Goal: Task Accomplishment & Management: Manage account settings

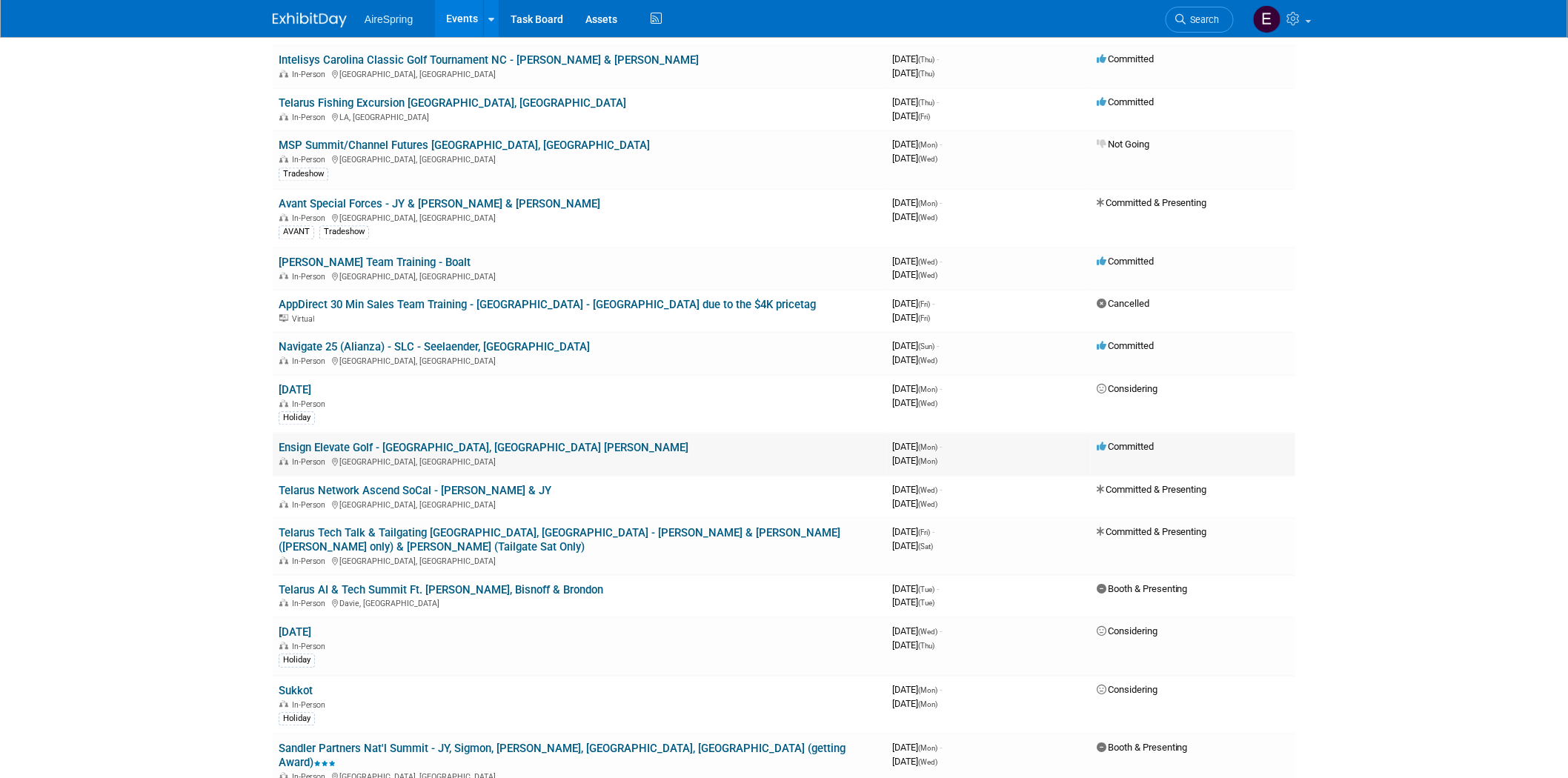
scroll to position [1152, 0]
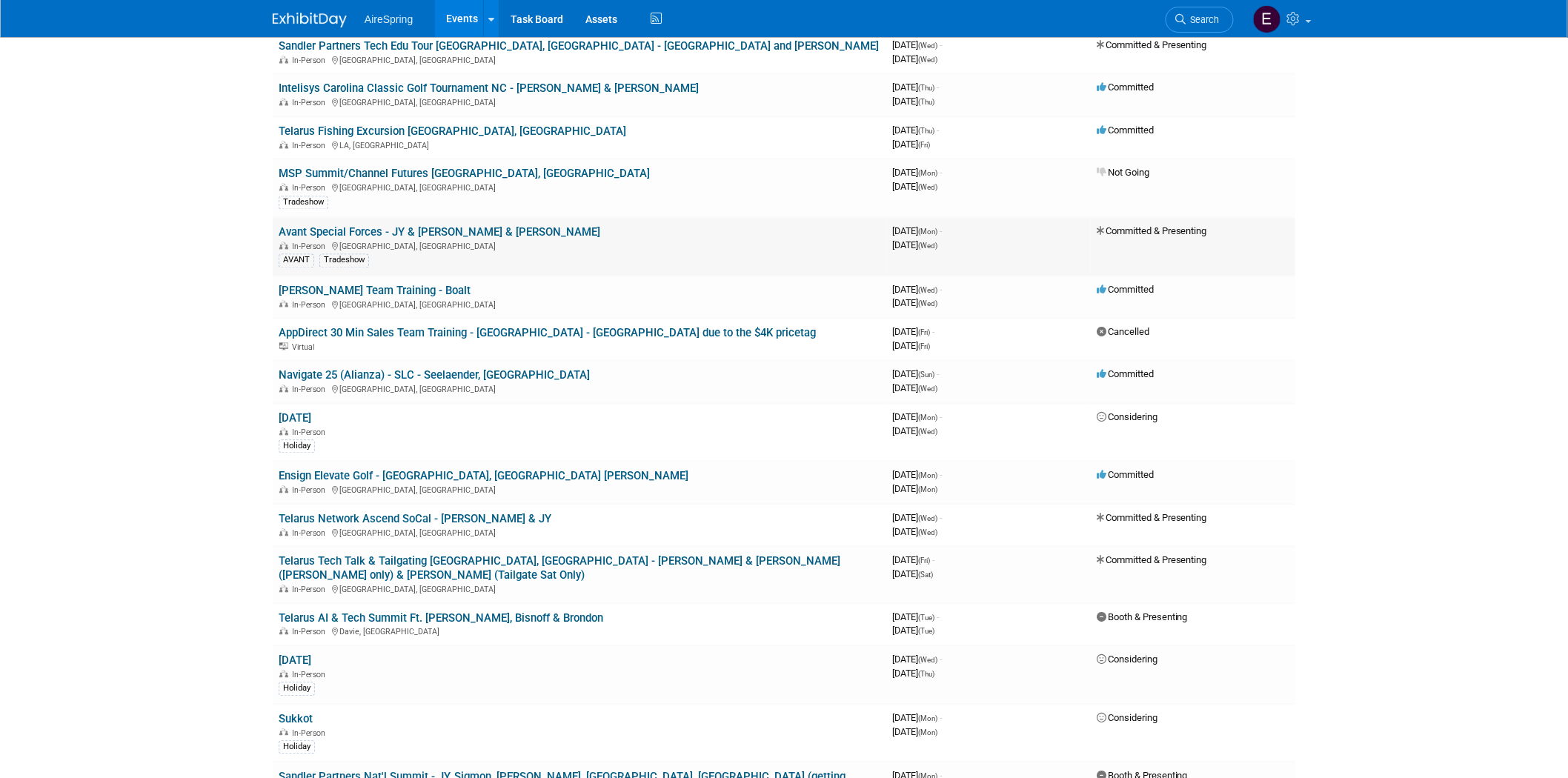
click at [398, 226] on link "Avant Special Forces - JY & [PERSON_NAME] & [PERSON_NAME]" at bounding box center [439, 232] width 322 height 13
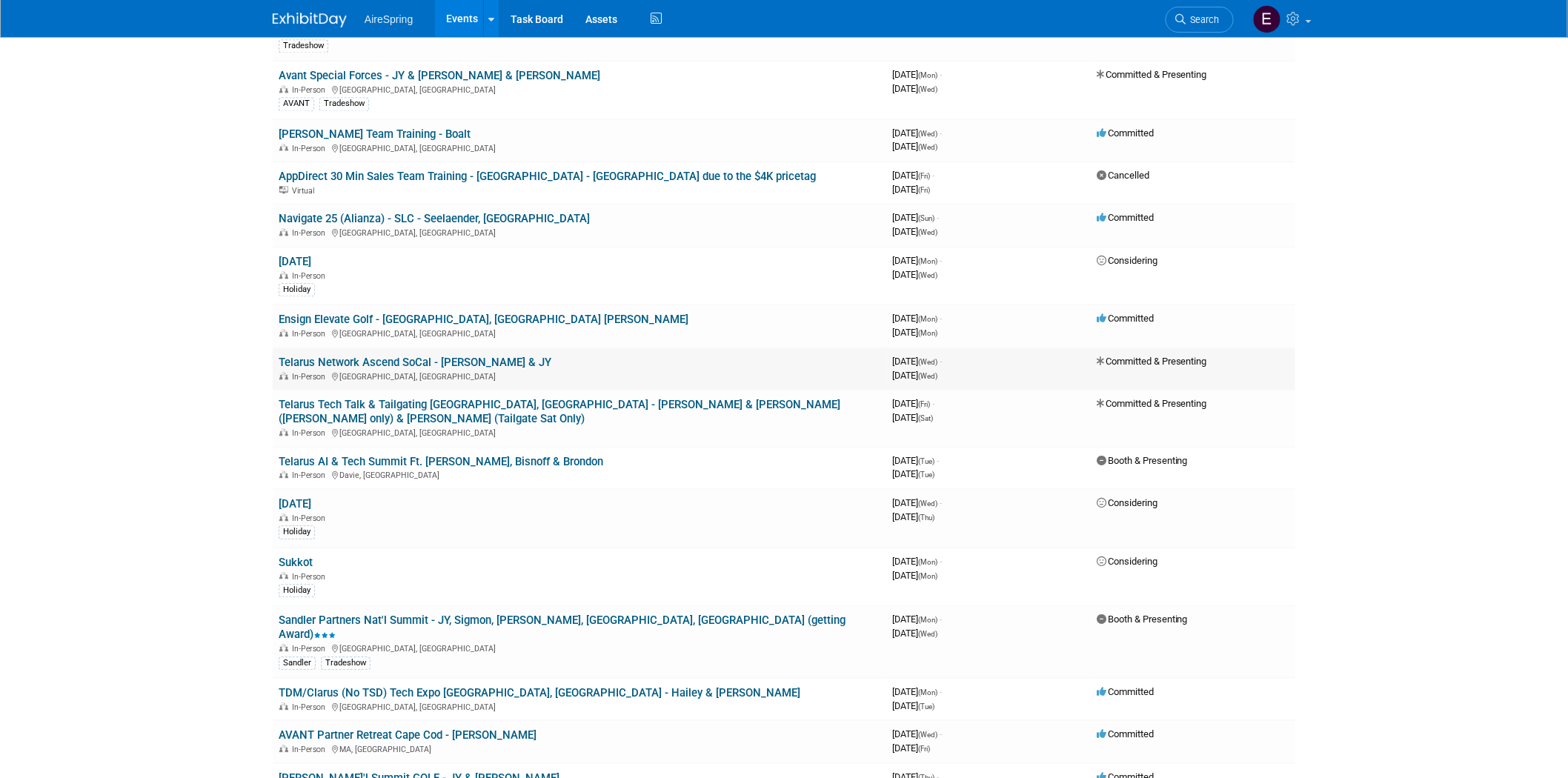
scroll to position [1399, 0]
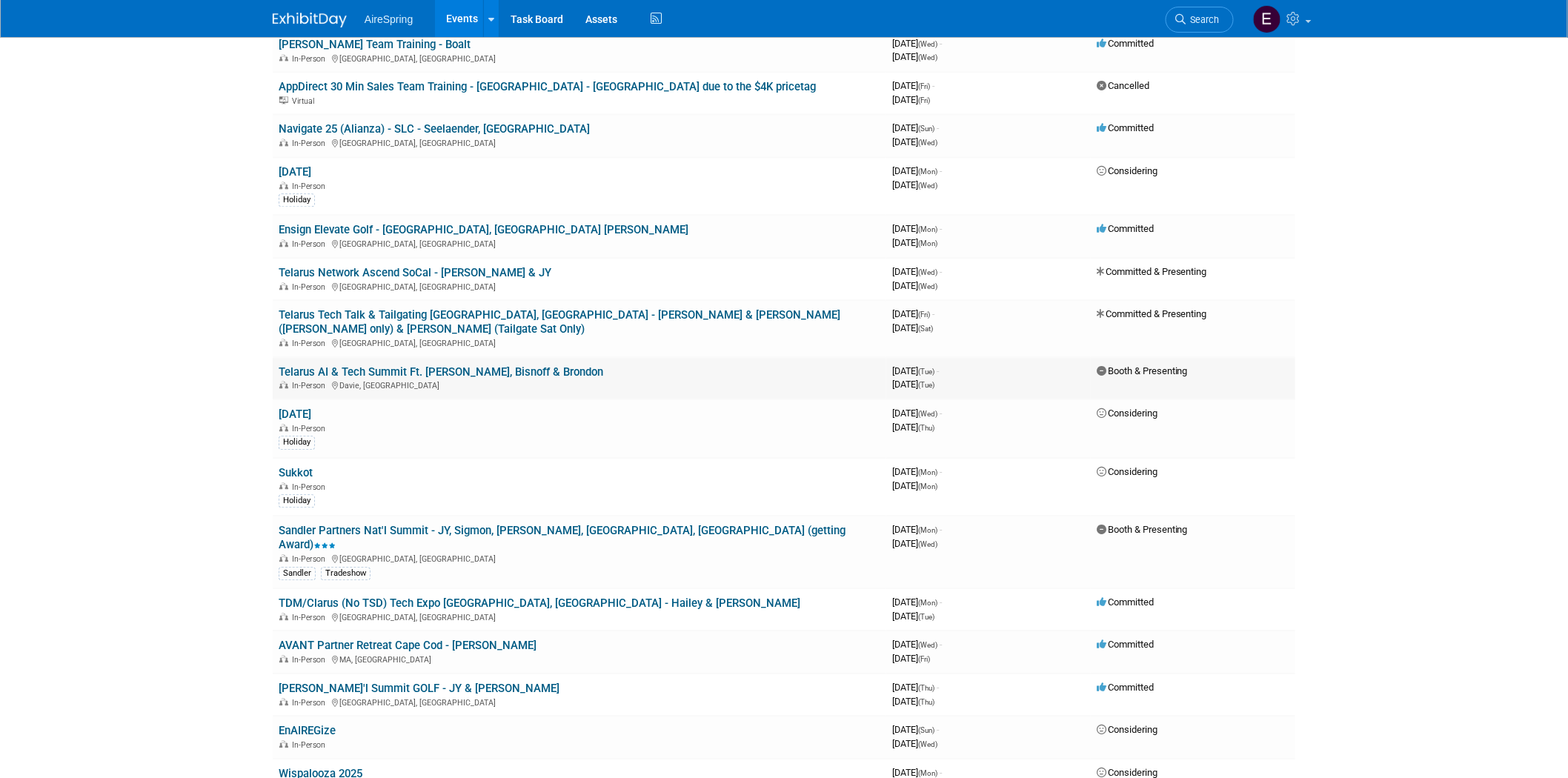
click at [483, 365] on link "Telarus AI & Tech Summit Ft. [PERSON_NAME], Bisnoff & Brondon" at bounding box center [440, 372] width 324 height 13
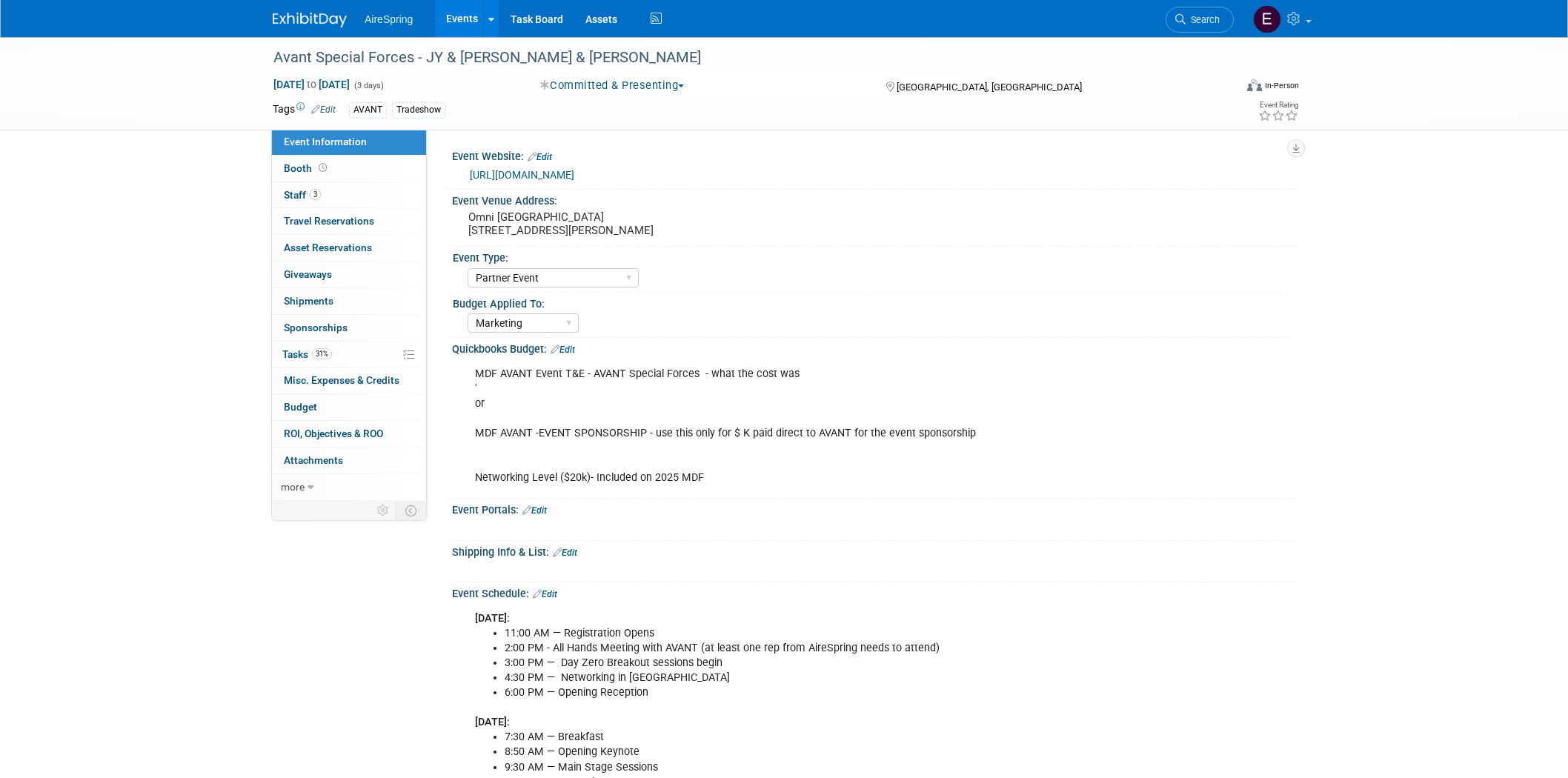
select select "Partner Event"
select select "Marketing"
drag, startPoint x: 468, startPoint y: 228, endPoint x: 629, endPoint y: 229, distance: 161.0
click at [629, 229] on pre "Omni Dallas Hotel 555 S Lamar St, Dallas, TX 75202" at bounding box center [627, 224] width 319 height 27
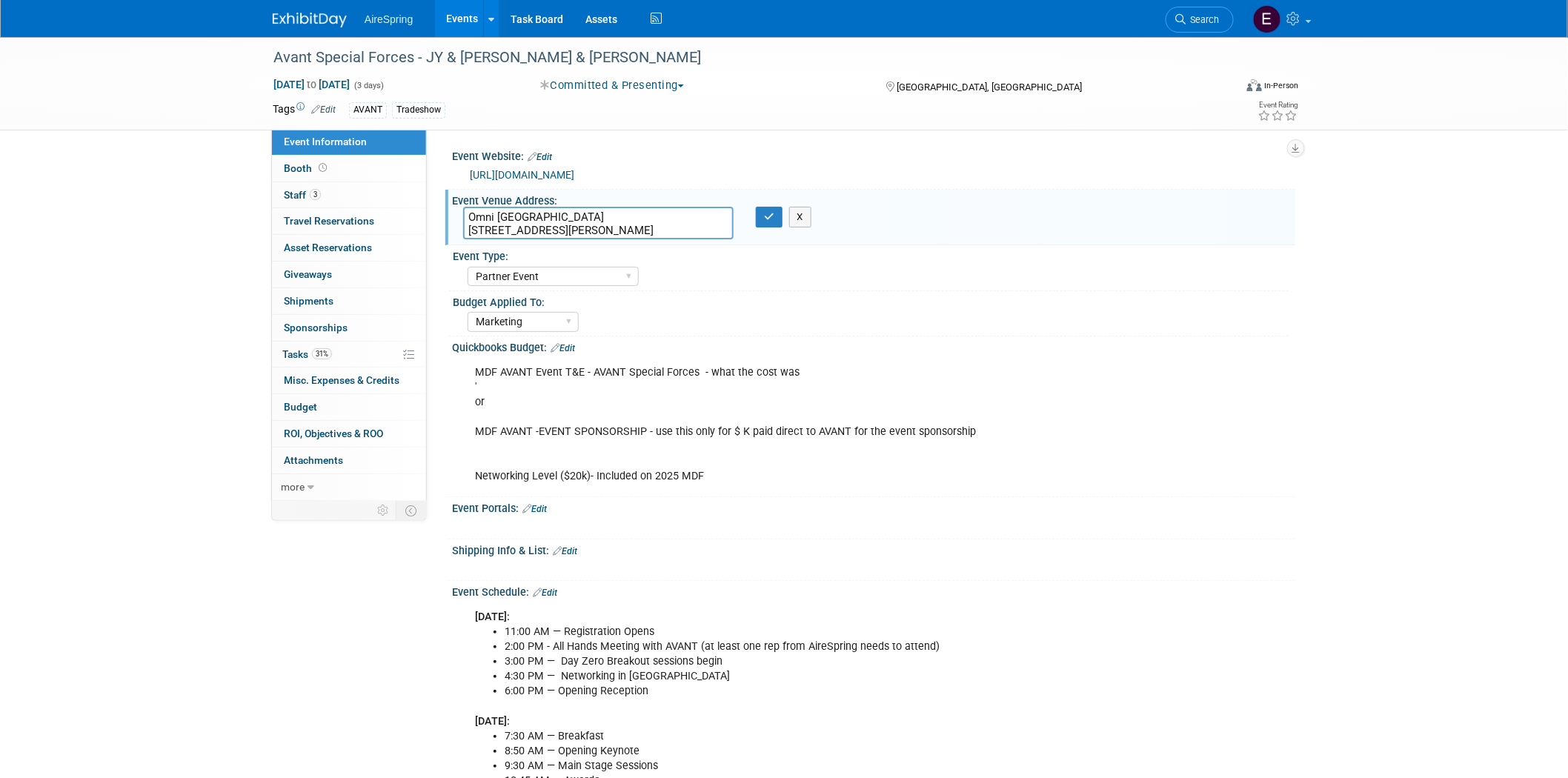
click at [505, 220] on textarea "Omni Dallas Hotel 555 S Lamar St, Dallas, TX 75202" at bounding box center [599, 222] width 270 height 32
drag, startPoint x: 464, startPoint y: 213, endPoint x: 653, endPoint y: 232, distance: 190.0
click at [653, 232] on textarea "Omni Dallas Hotel 555 S Lamar St, Dallas, TX 75202" at bounding box center [599, 222] width 270 height 32
drag, startPoint x: 470, startPoint y: 213, endPoint x: 588, endPoint y: 222, distance: 118.3
click at [585, 217] on textarea "Omni Dallas Hotel 555 S Lamar St, Dallas, TX 75202" at bounding box center [599, 222] width 270 height 32
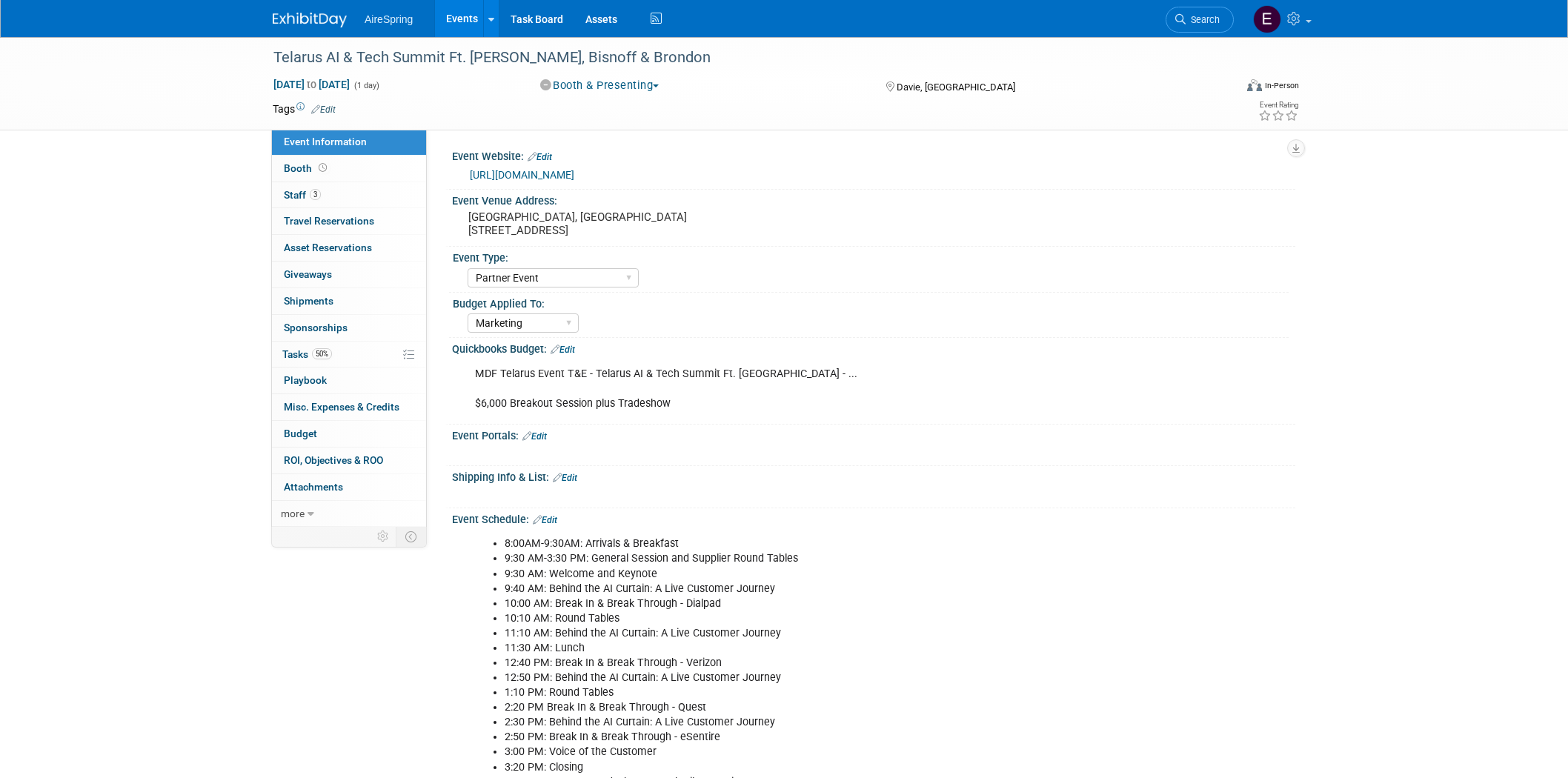
select select "Partner Event"
select select "Marketing"
drag, startPoint x: 467, startPoint y: 228, endPoint x: 593, endPoint y: 227, distance: 126.0
click at [593, 227] on pre "Seminole Hard Rock Hotel & Casino Hollywood, FL 1 Seminole Way, Davie, FL 33314" at bounding box center [627, 224] width 319 height 27
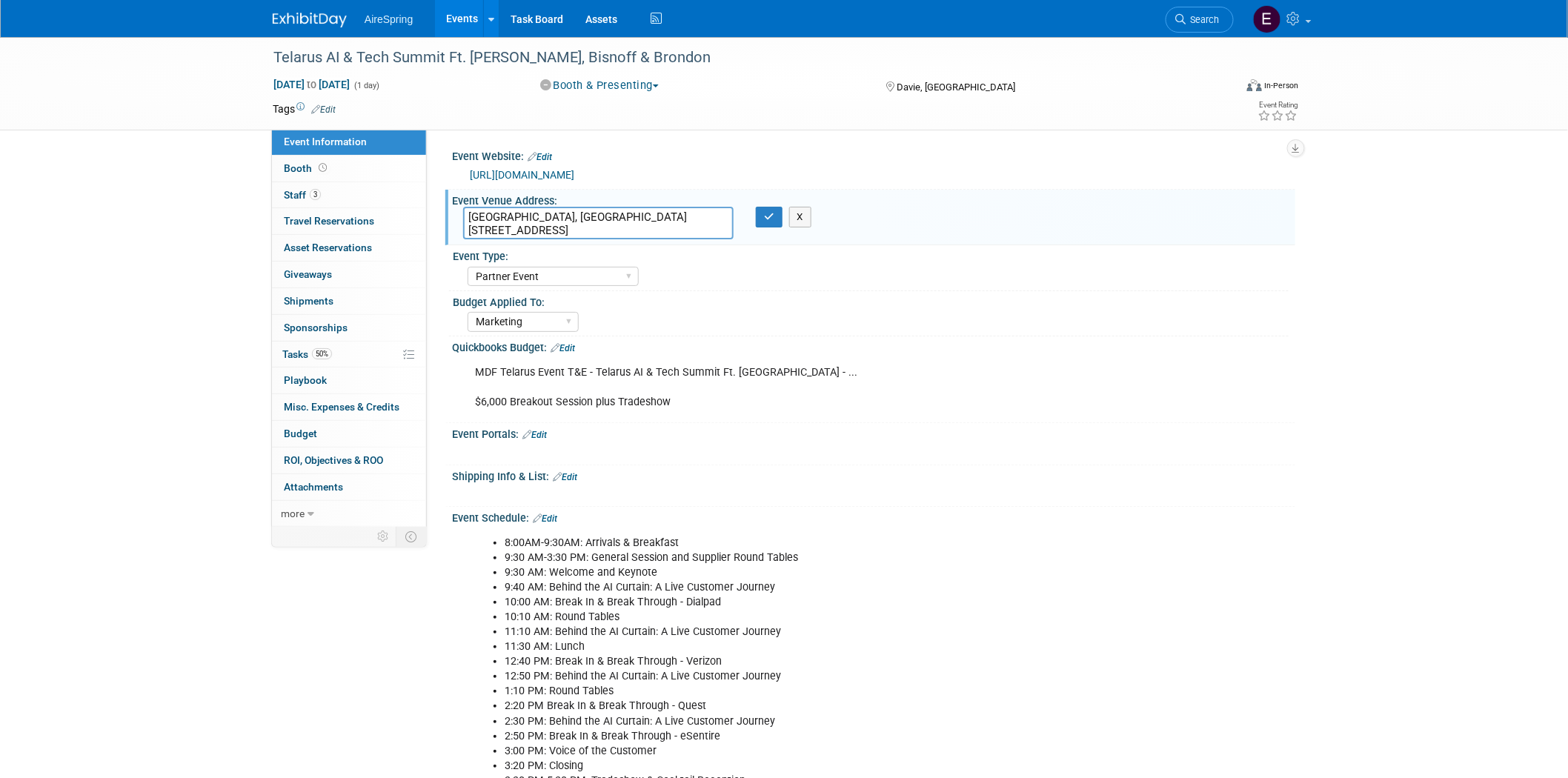
drag, startPoint x: 467, startPoint y: 225, endPoint x: 594, endPoint y: 228, distance: 127.0
click at [594, 228] on textarea "Seminole Hard Rock Hotel & Casino Hollywood, FL 1 Seminole Way, Davie, FL 33314" at bounding box center [599, 222] width 270 height 32
drag, startPoint x: 276, startPoint y: 50, endPoint x: 535, endPoint y: 58, distance: 259.1
click at [535, 58] on div "Telarus AI & Tech Summit Ft. [PERSON_NAME], Bisnoff & Brondon" at bounding box center [739, 58] width 943 height 27
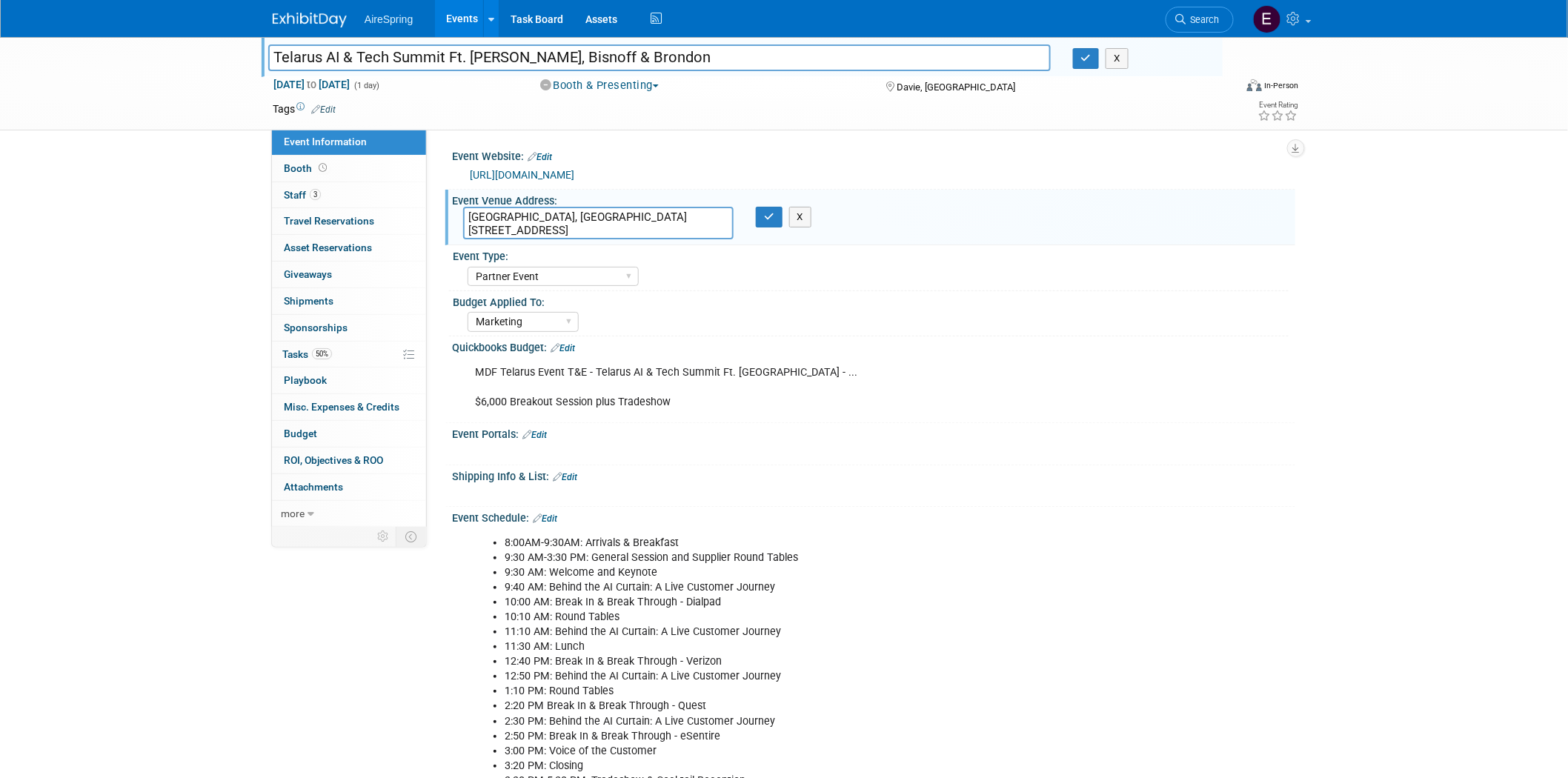
drag, startPoint x: 272, startPoint y: 55, endPoint x: 538, endPoint y: 71, distance: 266.5
click at [538, 61] on input "Telarus AI & Tech Summit Ft. [PERSON_NAME], Bisnoff & Brondon" at bounding box center [659, 57] width 782 height 26
drag, startPoint x: 465, startPoint y: 212, endPoint x: 724, endPoint y: 217, distance: 259.0
click at [724, 217] on textarea "Seminole Hard Rock Hotel & Casino Hollywood, FL 1 Seminole Way, Davie, FL 33314" at bounding box center [599, 222] width 270 height 32
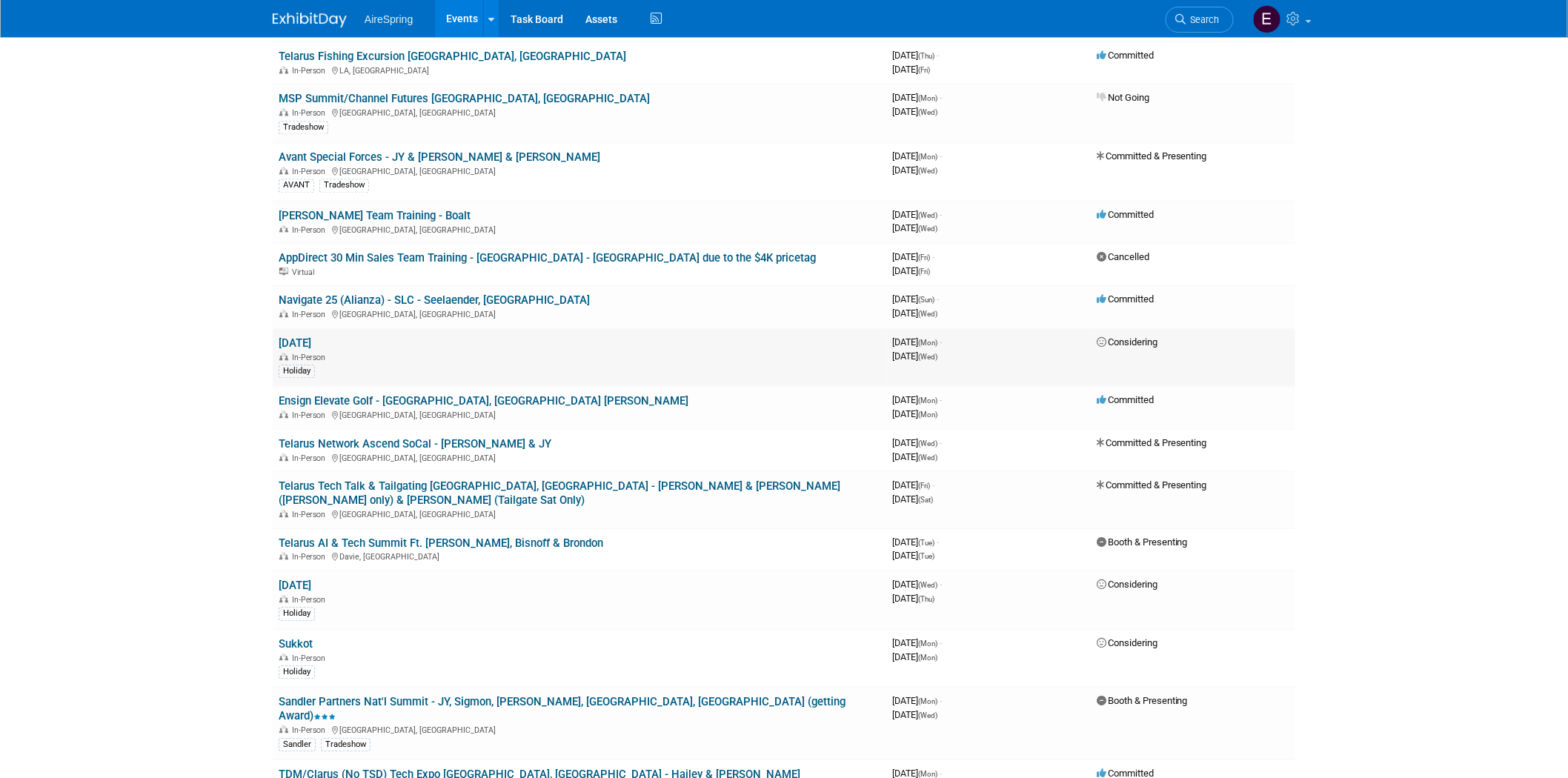
scroll to position [1234, 0]
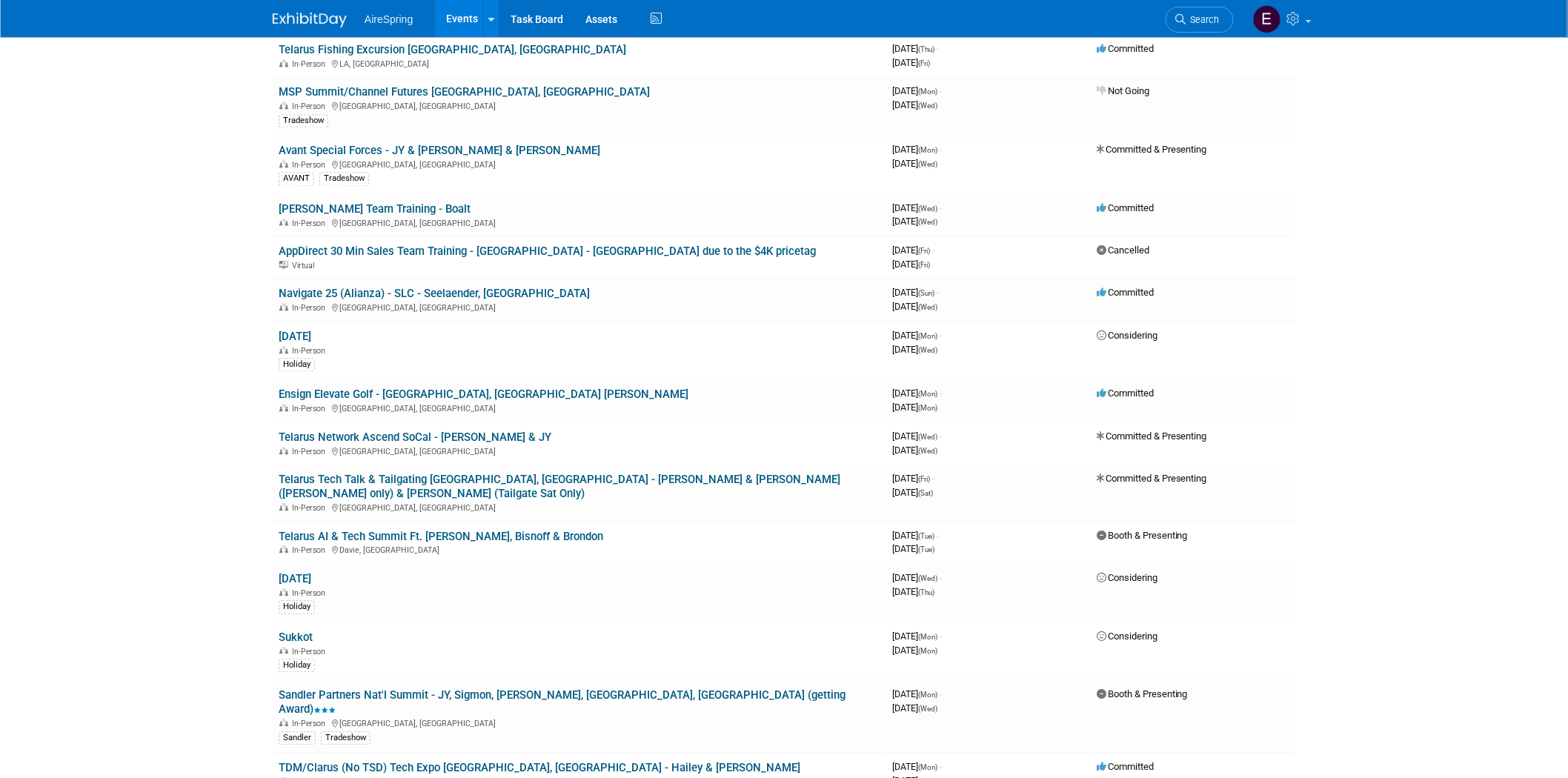
drag, startPoint x: 482, startPoint y: 398, endPoint x: 489, endPoint y: 404, distance: 9.2
click at [482, 430] on link "Telarus Network Ascend SoCal - [PERSON_NAME] & JY" at bounding box center [414, 436] width 273 height 13
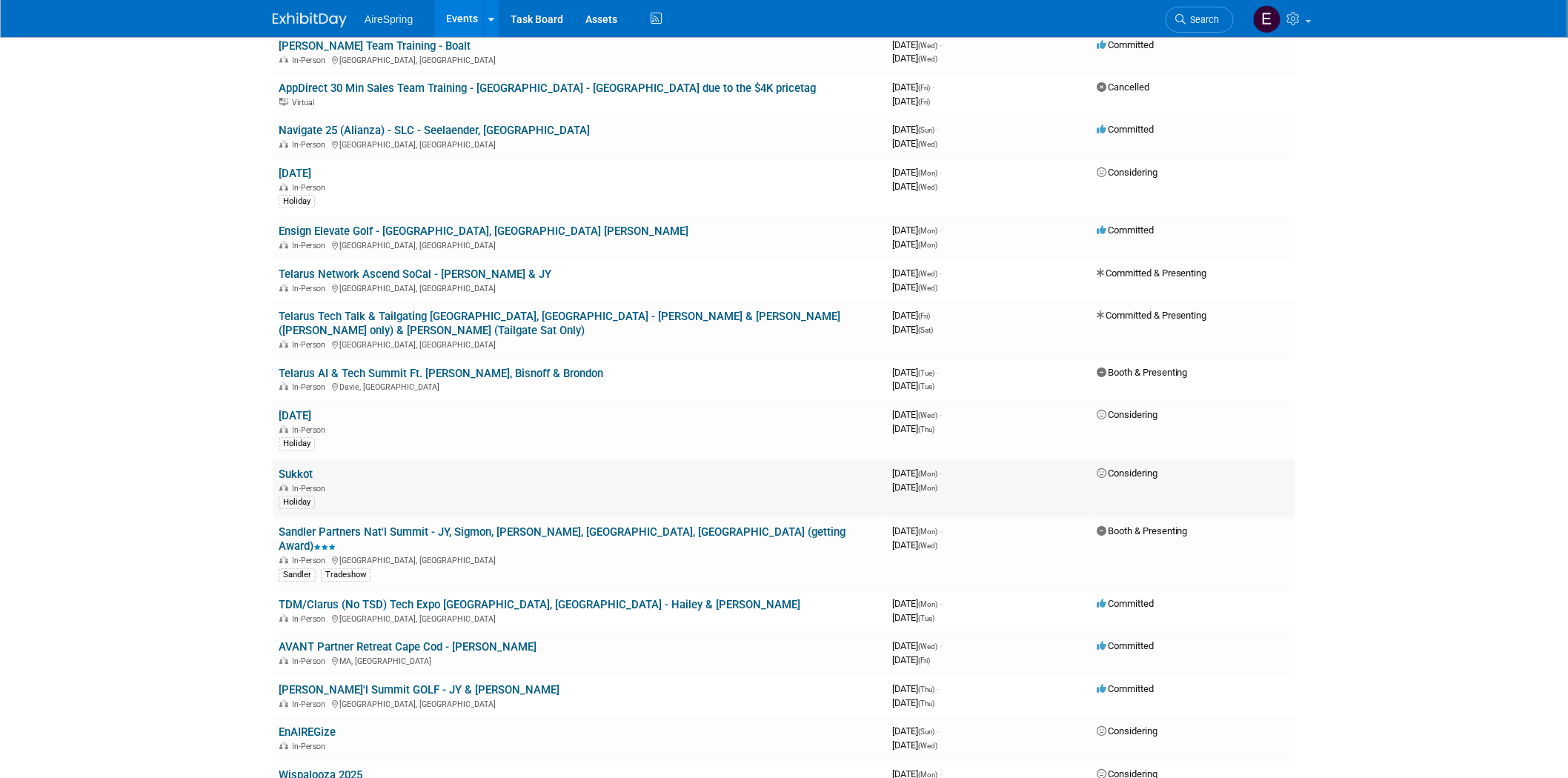
scroll to position [1399, 0]
drag, startPoint x: 484, startPoint y: 239, endPoint x: 418, endPoint y: 265, distance: 70.9
click at [484, 266] on link "Telarus Network Ascend SoCal - [PERSON_NAME] & JY" at bounding box center [414, 272] width 273 height 13
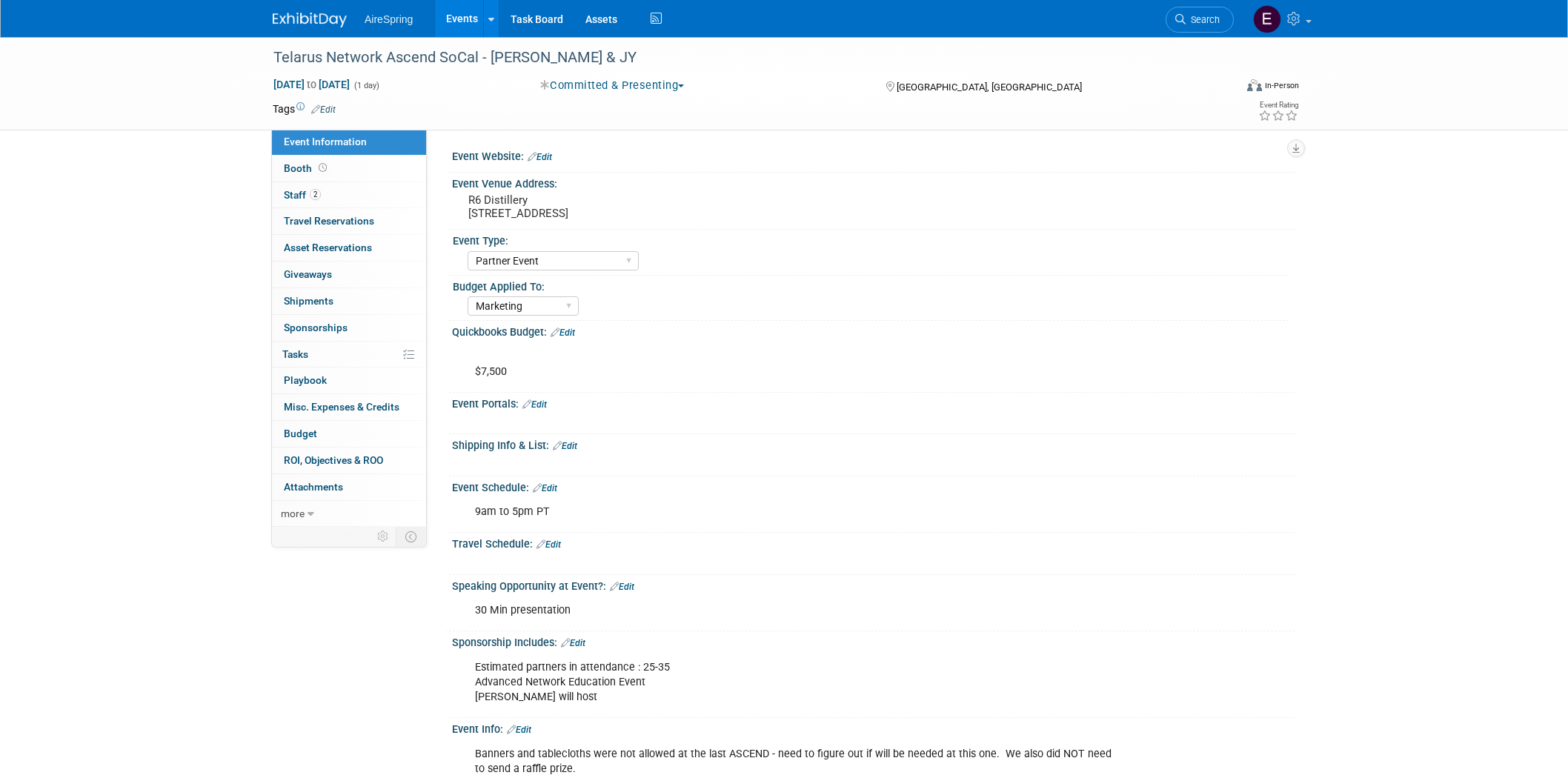
select select "Partner Event"
select select "Marketing"
drag, startPoint x: 465, startPoint y: 210, endPoint x: 656, endPoint y: 212, distance: 191.0
click at [656, 212] on div "R6 Distillery [STREET_ADDRESS]" at bounding box center [628, 206] width 329 height 34
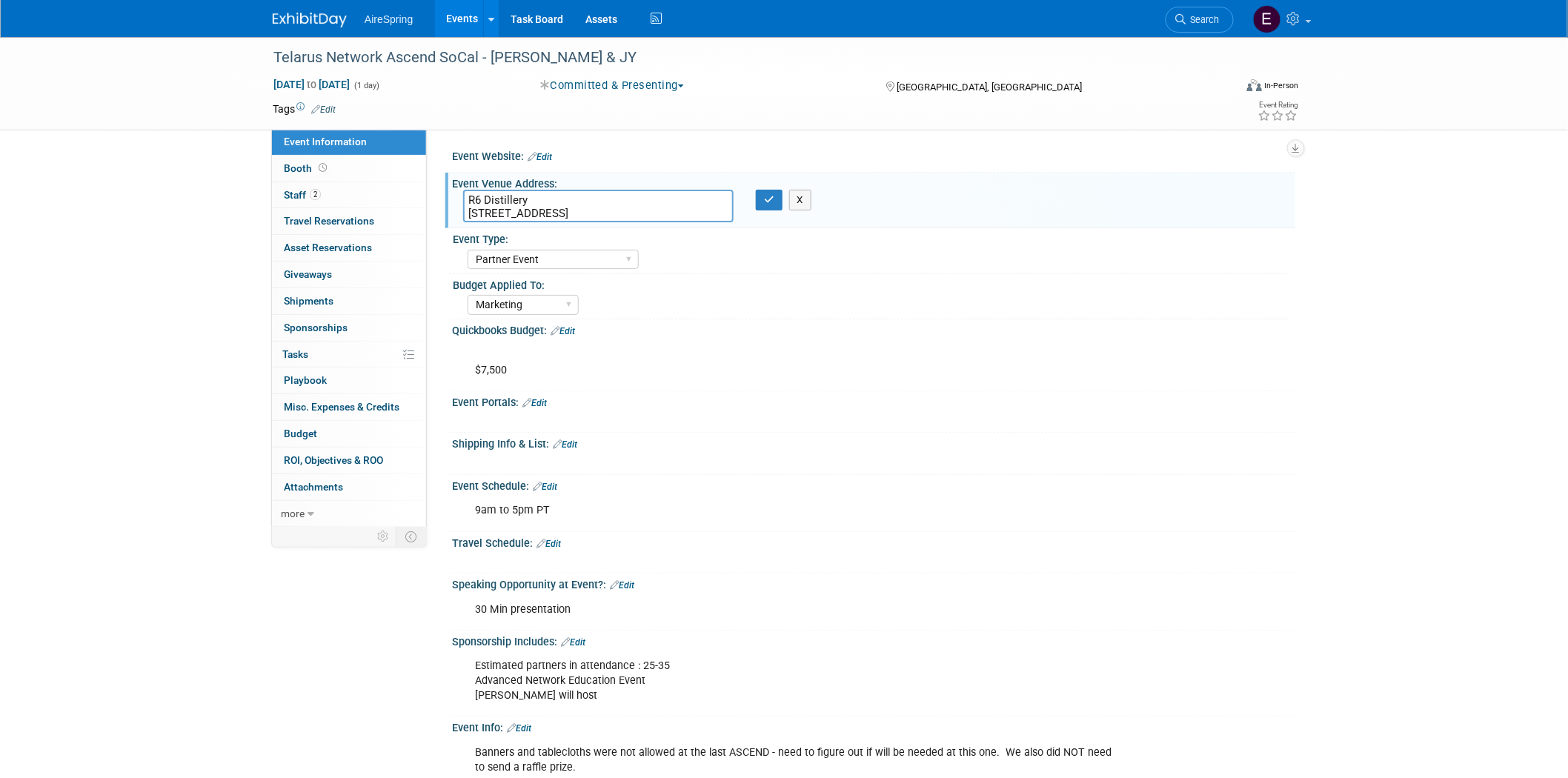
drag, startPoint x: 464, startPoint y: 210, endPoint x: 658, endPoint y: 217, distance: 194.1
click at [658, 217] on textarea "R6 Distillery [STREET_ADDRESS]" at bounding box center [599, 206] width 270 height 32
click at [584, 153] on div "Event Website: Edit" at bounding box center [874, 155] width 843 height 19
drag, startPoint x: 467, startPoint y: 210, endPoint x: 656, endPoint y: 210, distance: 189.0
click at [656, 210] on textarea "R6 Distillery [STREET_ADDRESS]" at bounding box center [599, 206] width 270 height 32
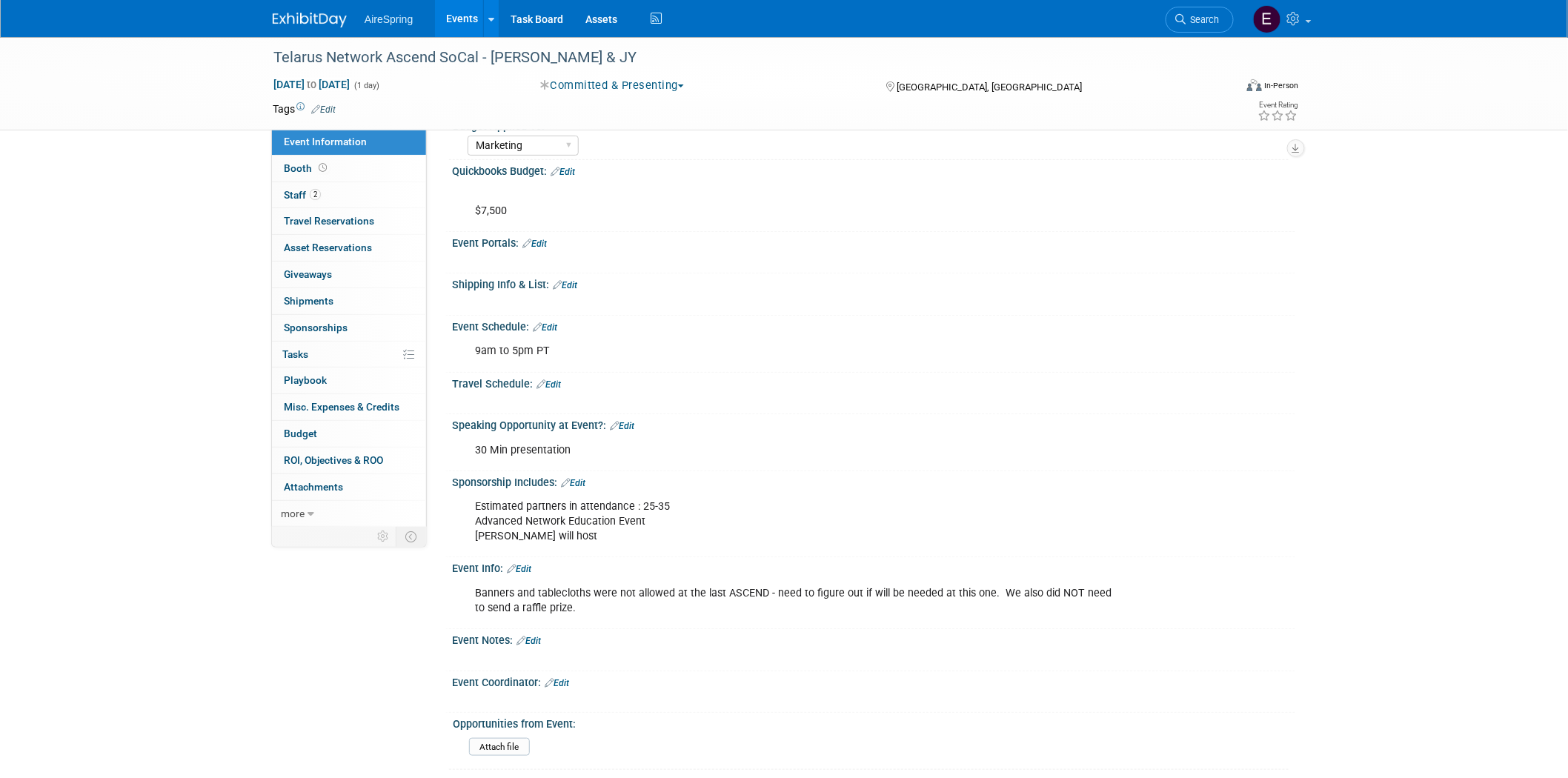
scroll to position [164, 0]
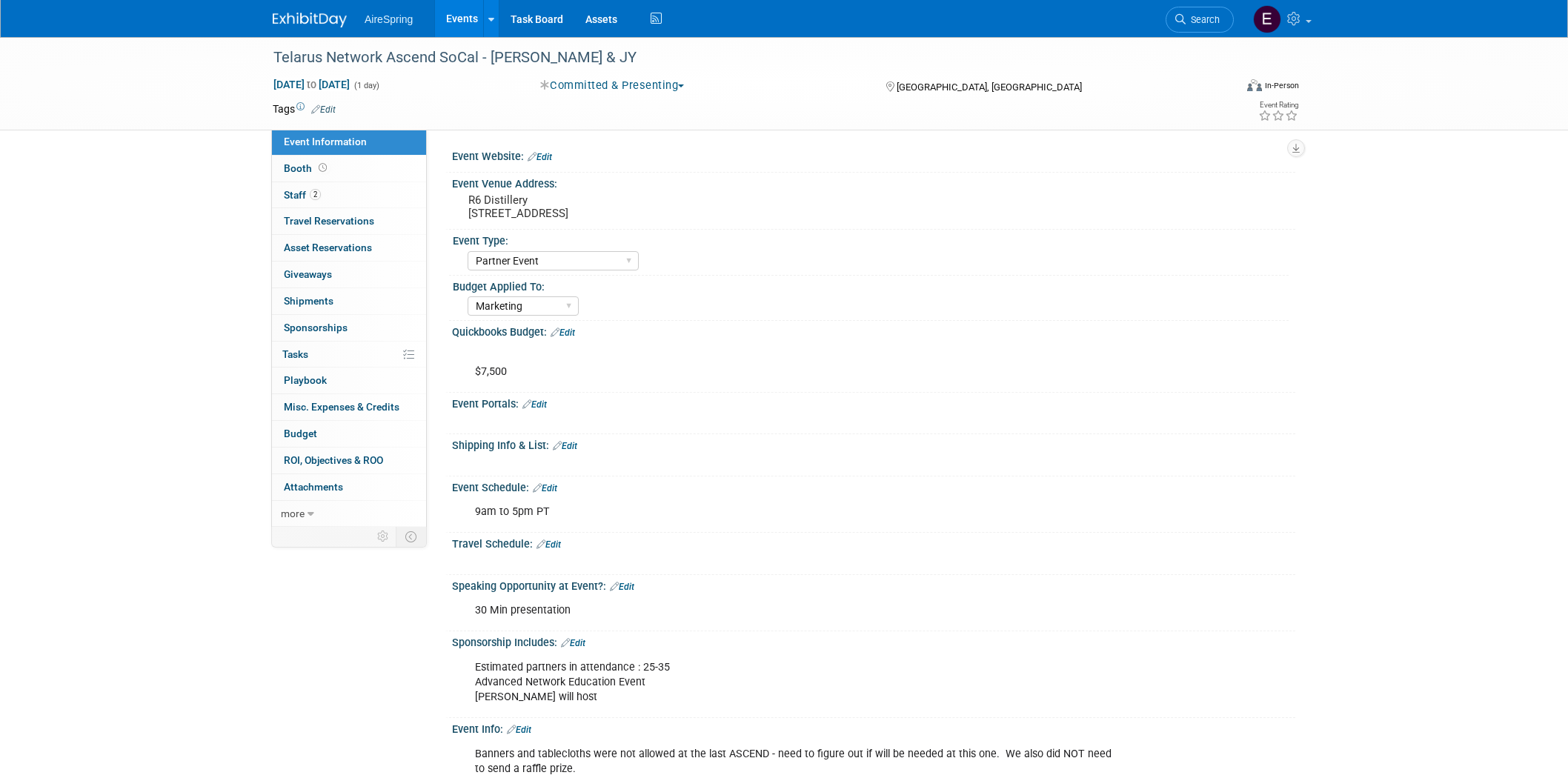
select select "Partner Event"
select select "Marketing"
